Goal: Task Accomplishment & Management: Use online tool/utility

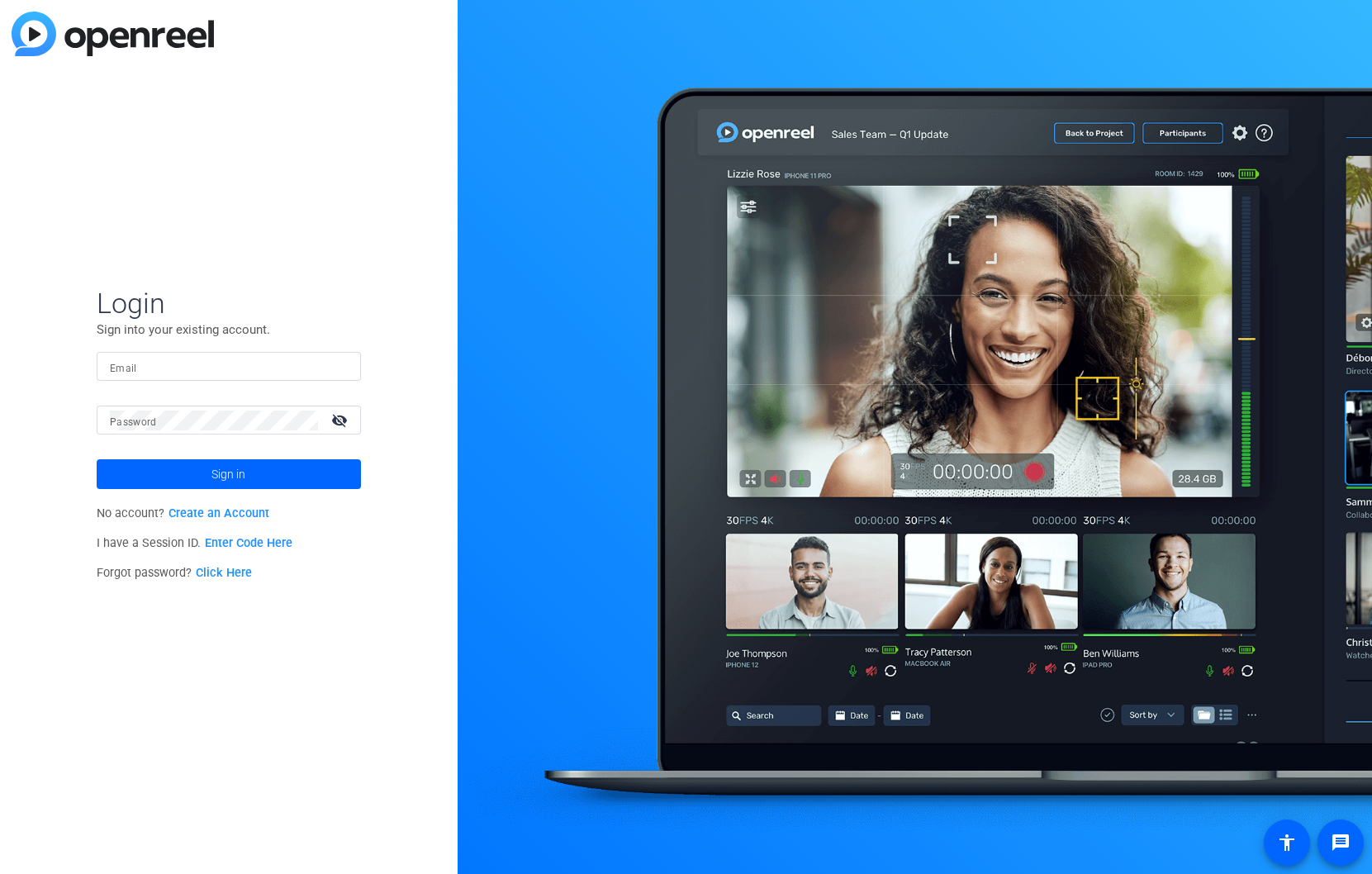
click at [252, 512] on link "Create an Account" at bounding box center [219, 513] width 101 height 14
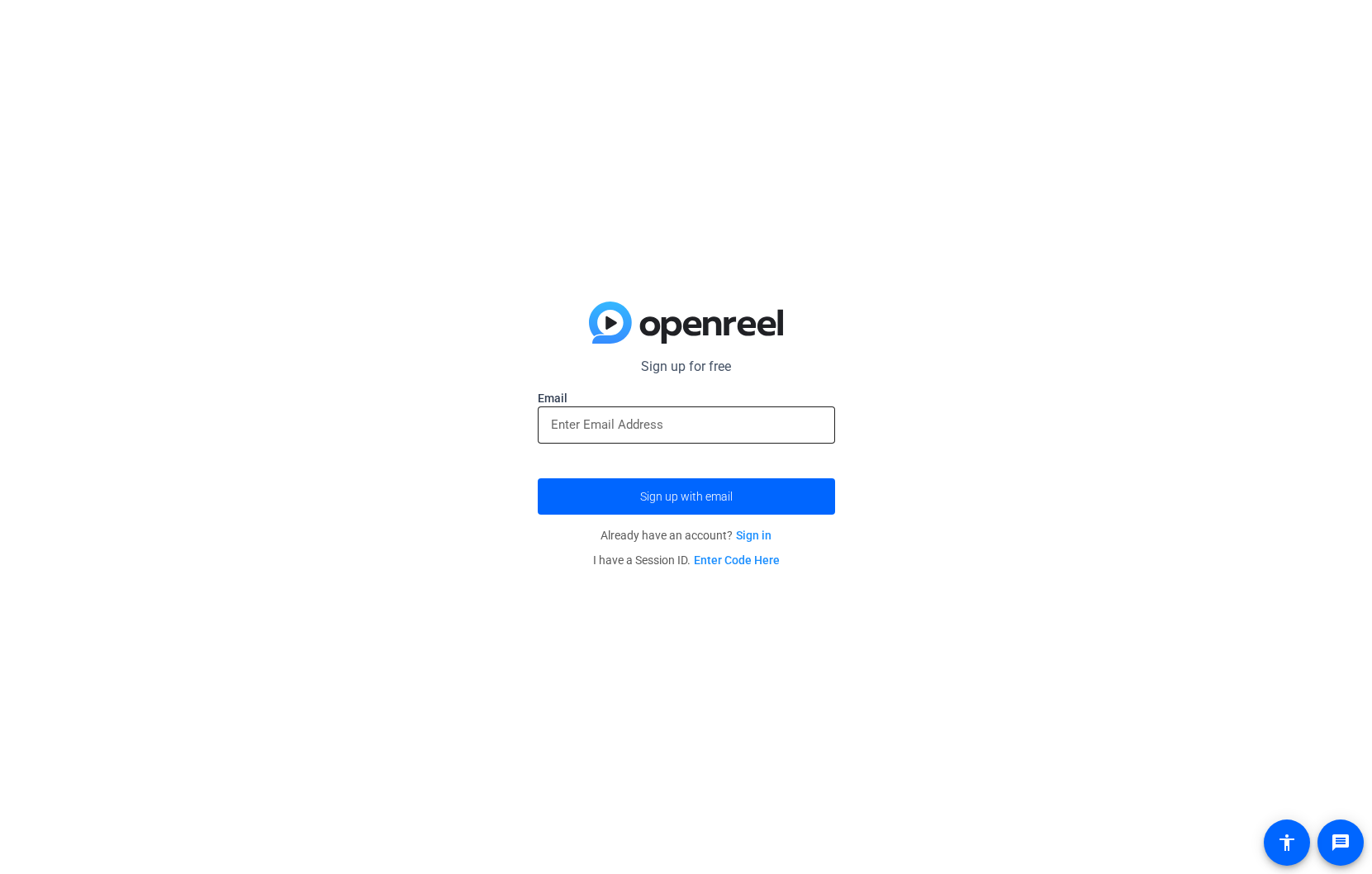
click at [586, 423] on input "email" at bounding box center [686, 425] width 271 height 20
click at [629, 429] on input "email" at bounding box center [686, 425] width 271 height 20
type input "pr2470@cumc.columbia.edu"
click at [668, 496] on span "Sign up with email" at bounding box center [687, 496] width 93 height 0
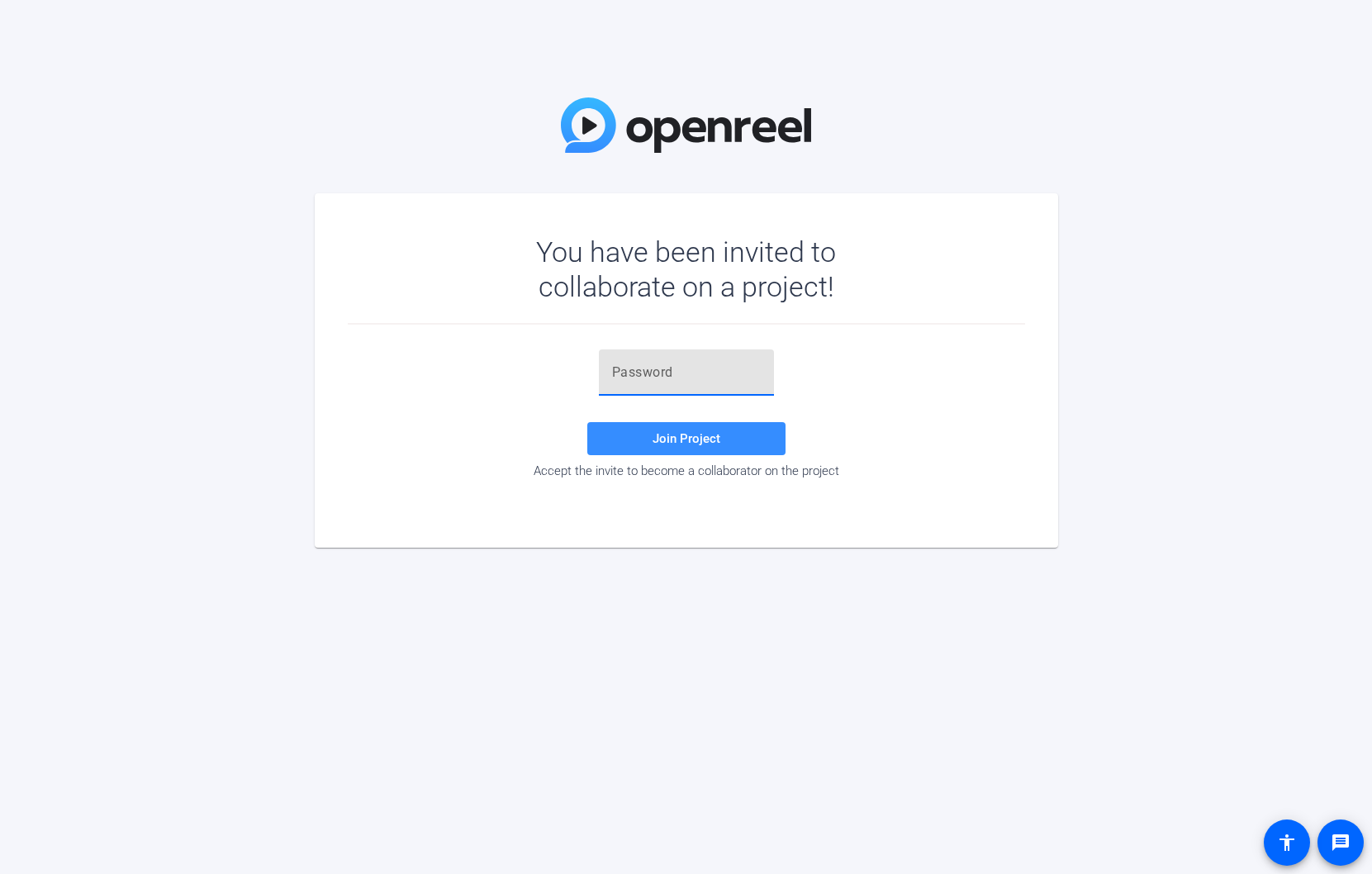
click at [741, 371] on input "text" at bounding box center [687, 373] width 149 height 20
type input "M"
click at [695, 438] on span "Join Project" at bounding box center [686, 438] width 68 height 15
drag, startPoint x: 708, startPoint y: 362, endPoint x: 522, endPoint y: 389, distance: 187.9
click at [599, 388] on div "Miller1114!" at bounding box center [686, 372] width 175 height 46
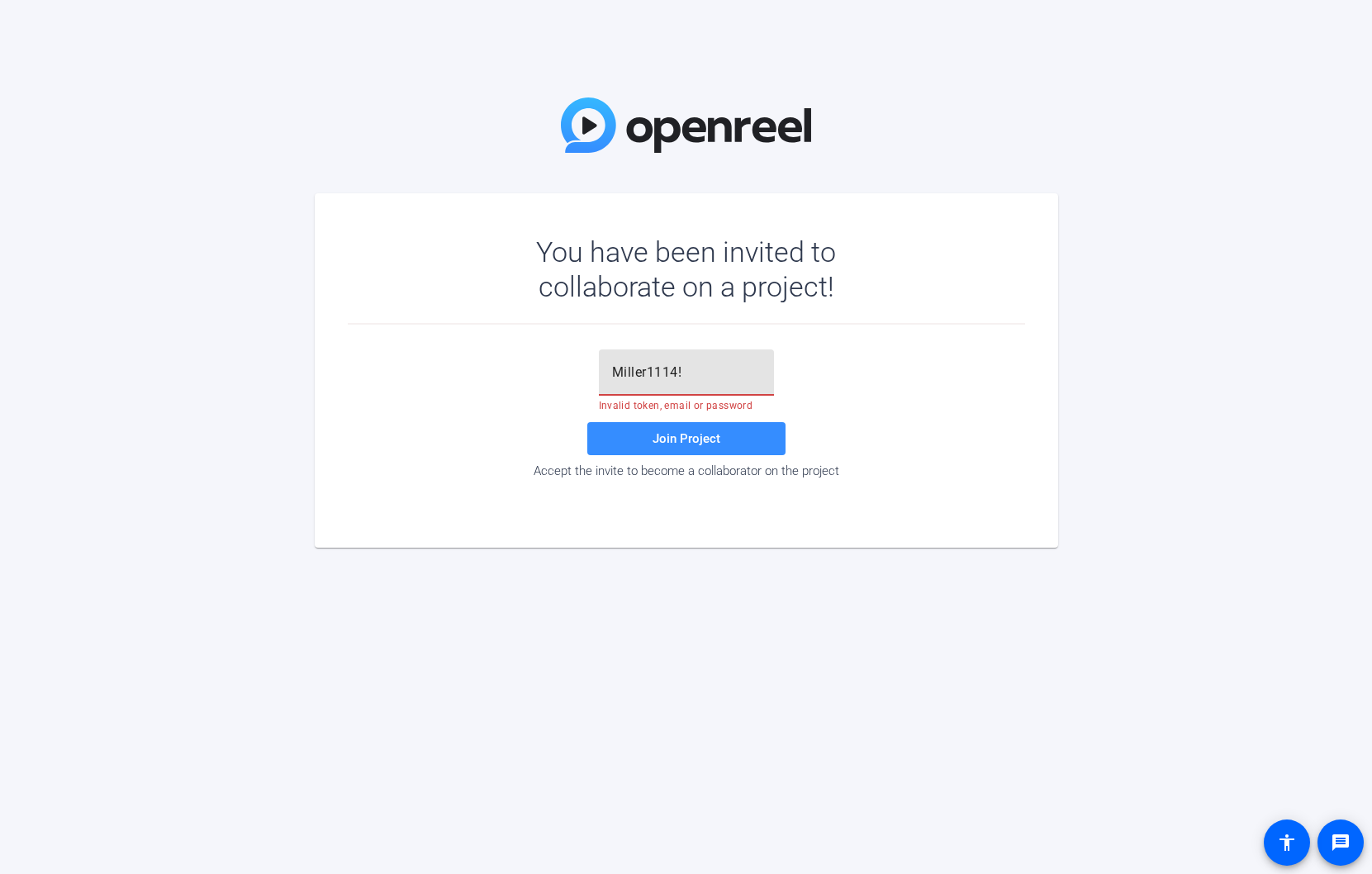
drag, startPoint x: 715, startPoint y: 364, endPoint x: 559, endPoint y: 371, distance: 156.2
click at [612, 371] on input "Miller1114!" at bounding box center [687, 373] width 149 height 20
paste input "cPt;$D"
type input "cPt;$D"
click at [663, 438] on span "Join Project" at bounding box center [686, 438] width 68 height 15
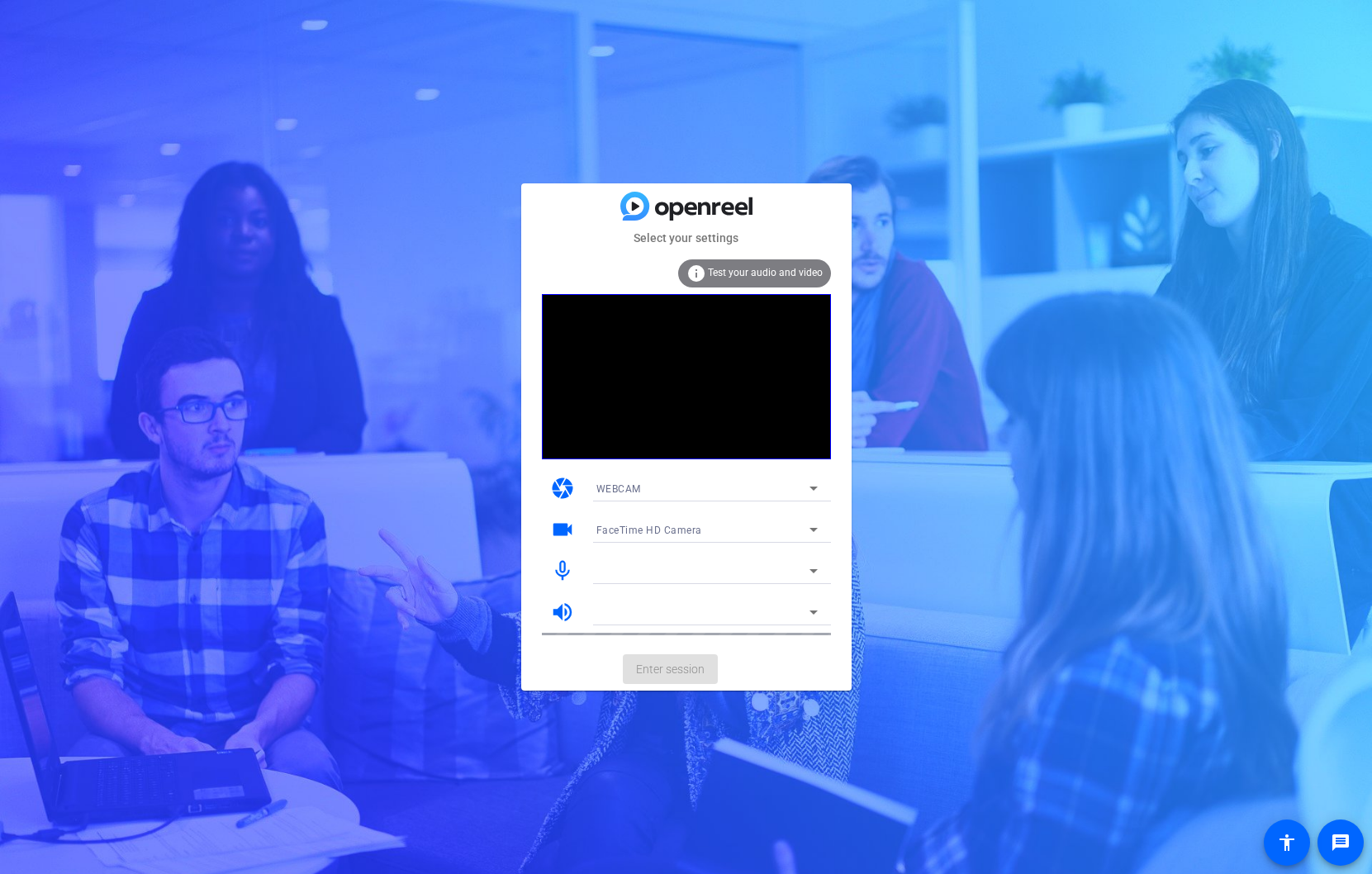
click at [757, 273] on span "Test your audio and video" at bounding box center [765, 272] width 115 height 12
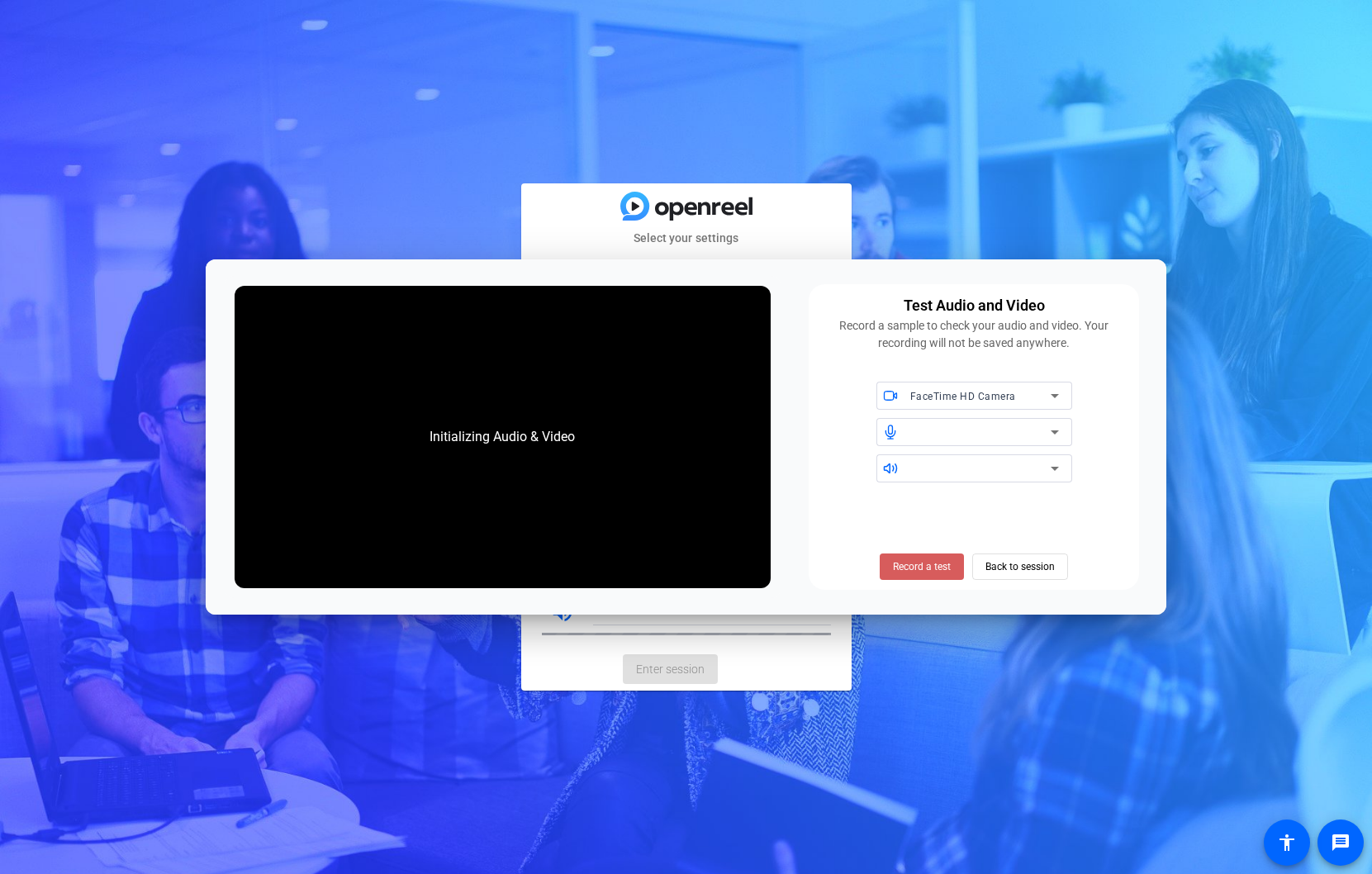
click at [939, 571] on span "Record a test" at bounding box center [922, 566] width 58 height 15
click at [900, 213] on div "Select your settings info Test your audio and video camera WEBCAM videocam Face…" at bounding box center [686, 437] width 1372 height 874
click at [1006, 556] on span "Back to session" at bounding box center [1020, 566] width 69 height 32
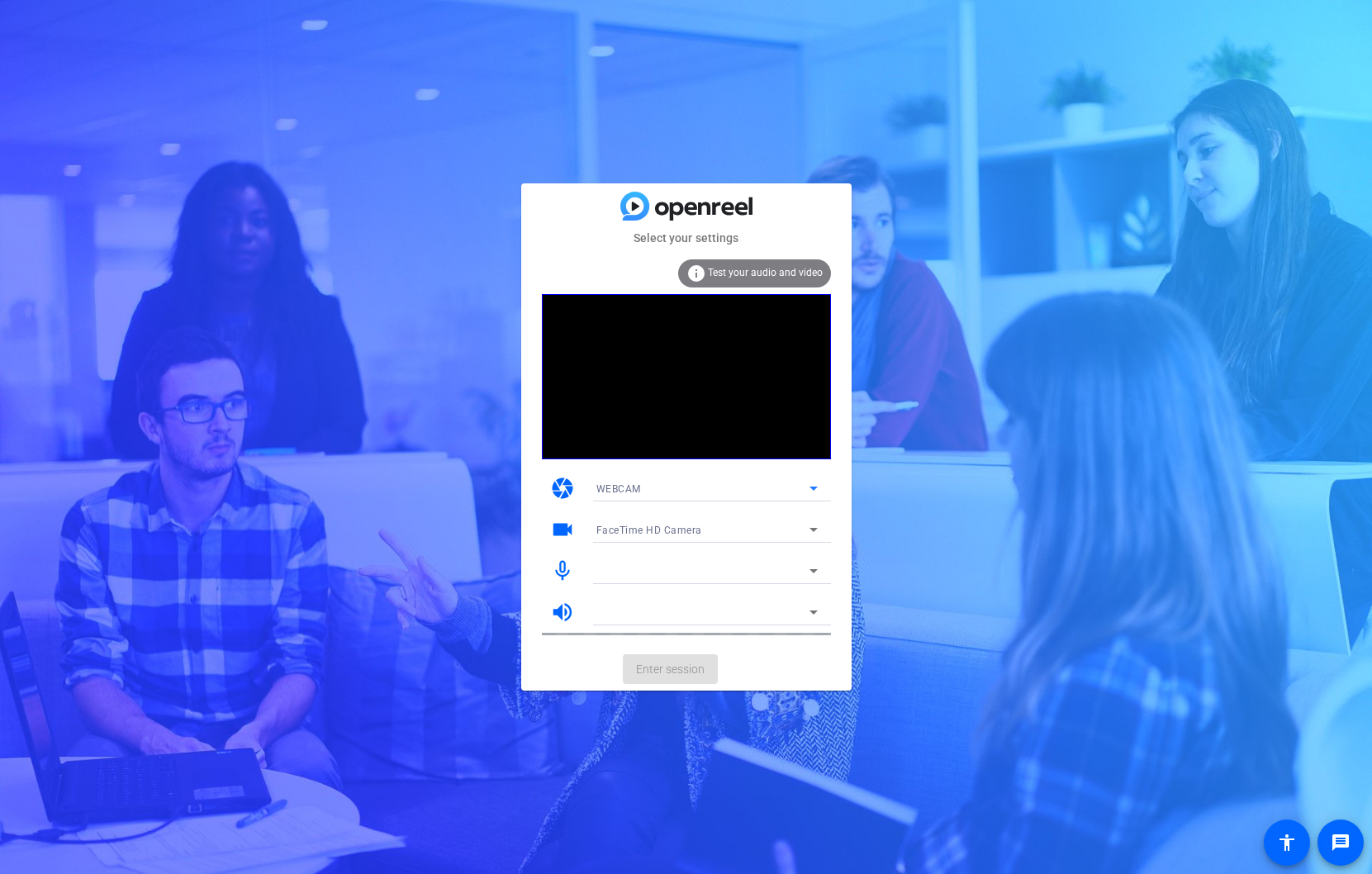
click at [755, 493] on div "WEBCAM" at bounding box center [702, 488] width 213 height 21
click at [842, 482] on div at bounding box center [686, 437] width 1372 height 874
click at [681, 675] on mat-card-actions "Enter session" at bounding box center [687, 669] width 330 height 43
click at [710, 537] on div "FaceTime HD Camera" at bounding box center [702, 530] width 213 height 21
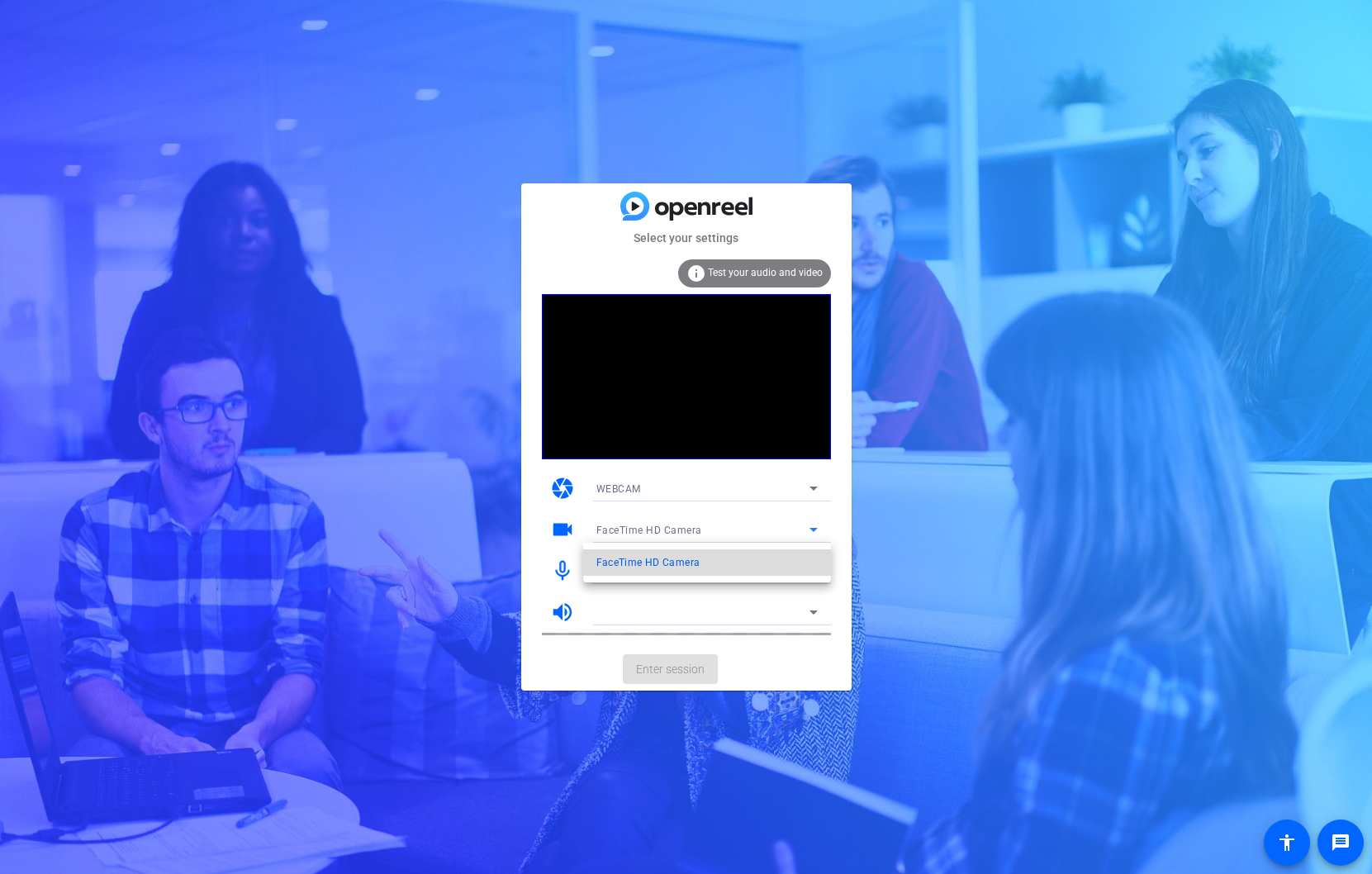
click at [681, 559] on span "FaceTime HD Camera" at bounding box center [648, 563] width 104 height 20
click at [691, 657] on mat-card-actions "Enter session" at bounding box center [687, 669] width 330 height 43
click at [949, 164] on div "Select your settings info Test your audio and video camera WEBCAM videocam Face…" at bounding box center [686, 437] width 1372 height 874
click at [696, 262] on div "info Test your audio and video" at bounding box center [755, 273] width 152 height 28
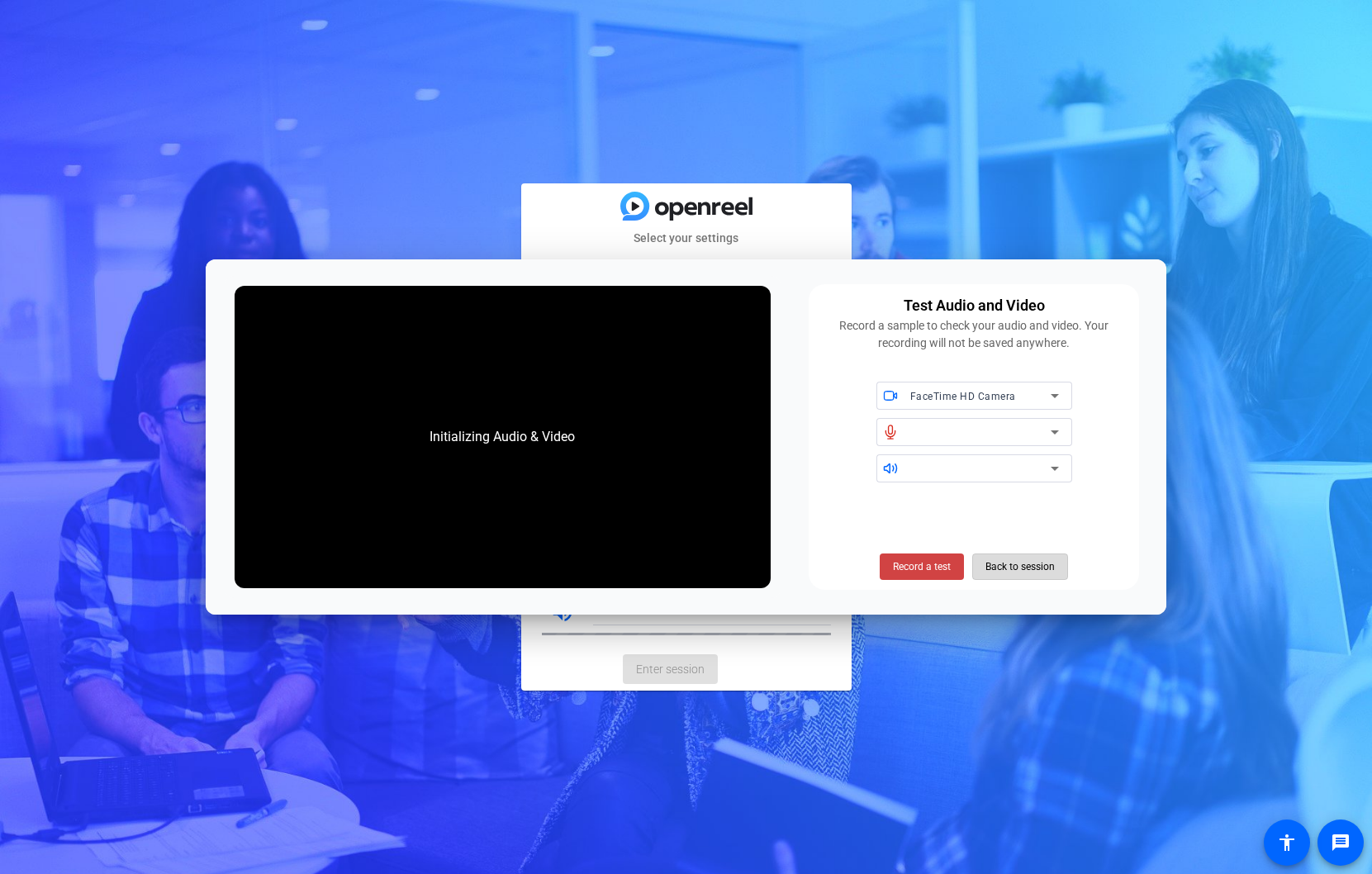
click at [989, 568] on span "Back to session" at bounding box center [1020, 566] width 69 height 32
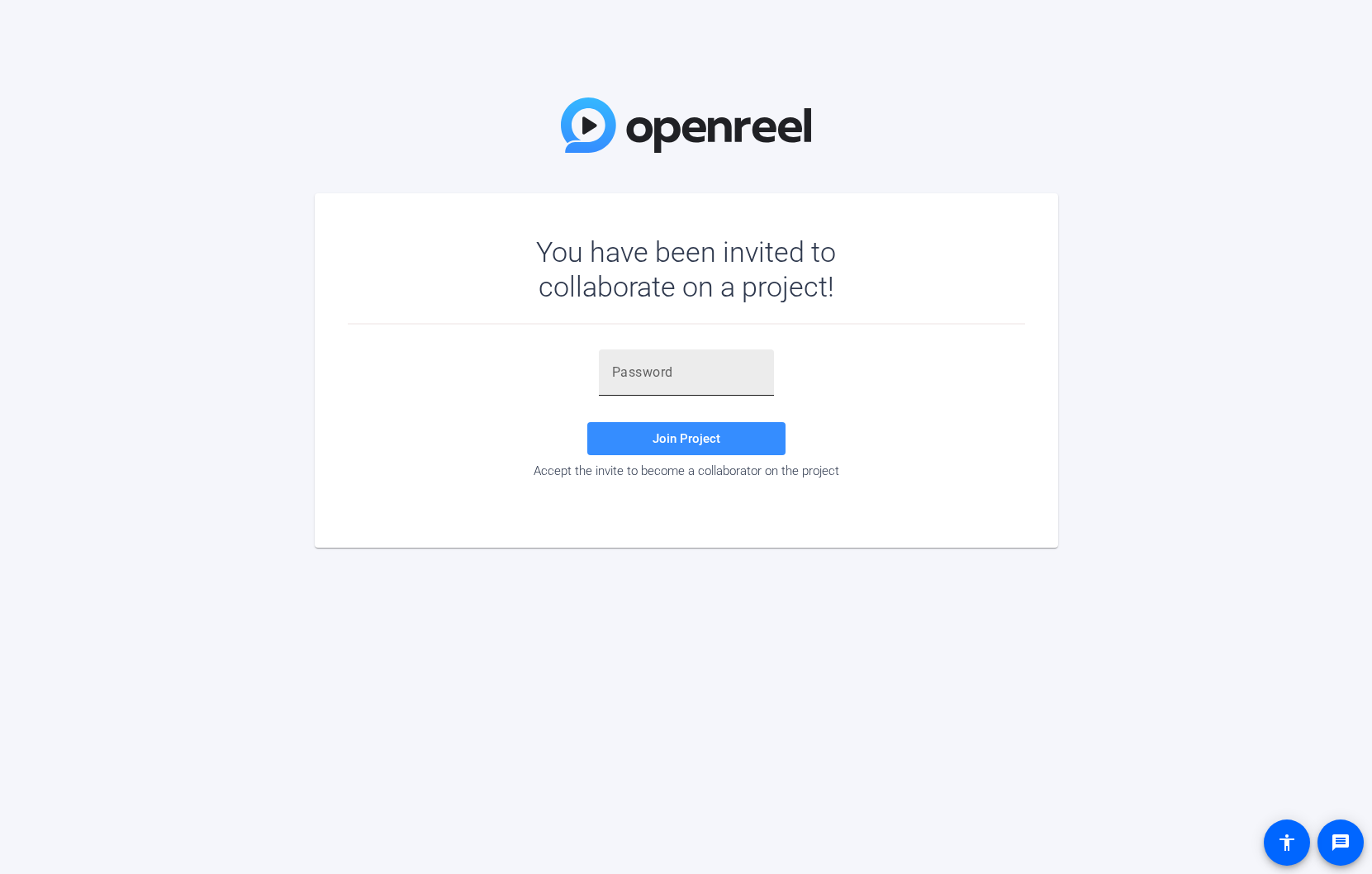
click at [639, 383] on div at bounding box center [687, 372] width 149 height 46
paste input "cPt;$D"
type input "cPt;$D"
click at [654, 450] on span at bounding box center [686, 439] width 199 height 40
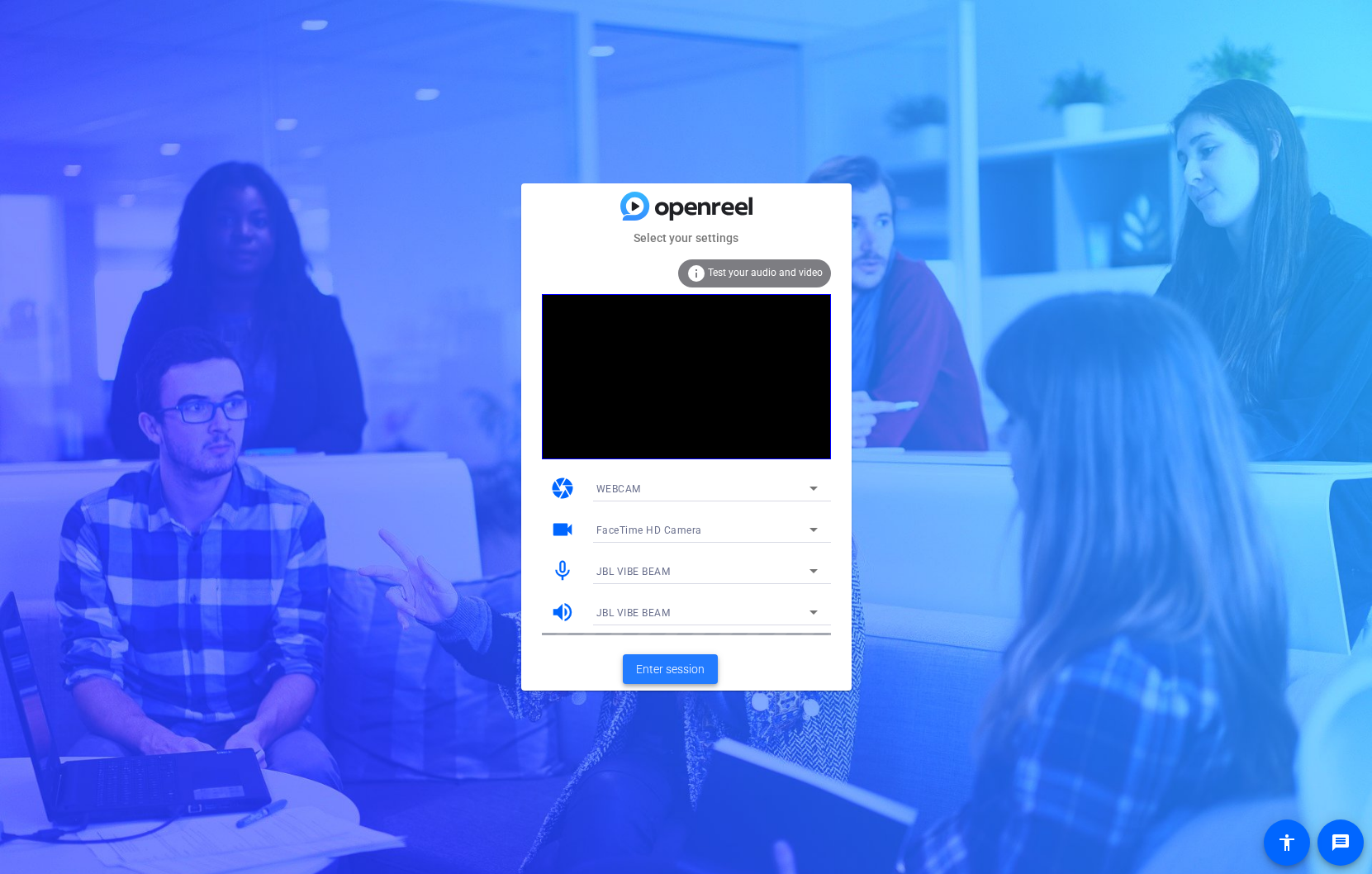
click at [660, 673] on span "Enter session" at bounding box center [671, 669] width 69 height 17
